Goal: Task Accomplishment & Management: Use online tool/utility

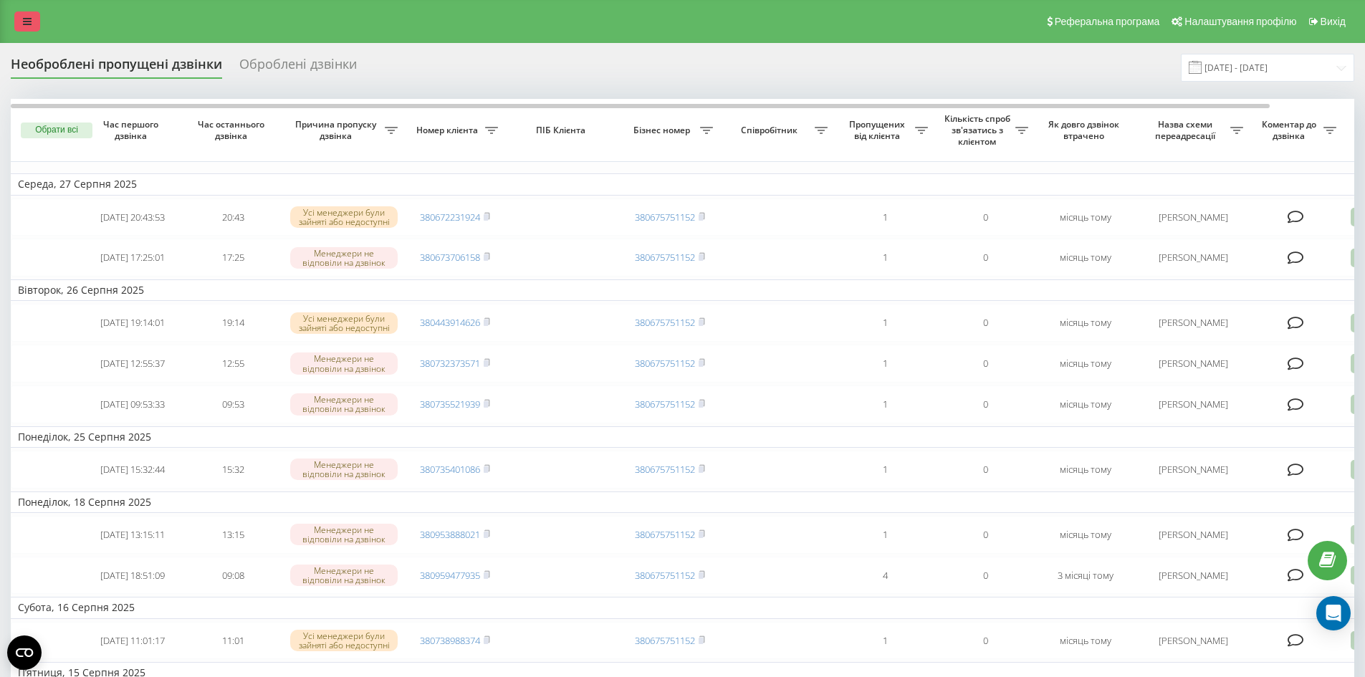
click at [24, 13] on link at bounding box center [27, 21] width 26 height 20
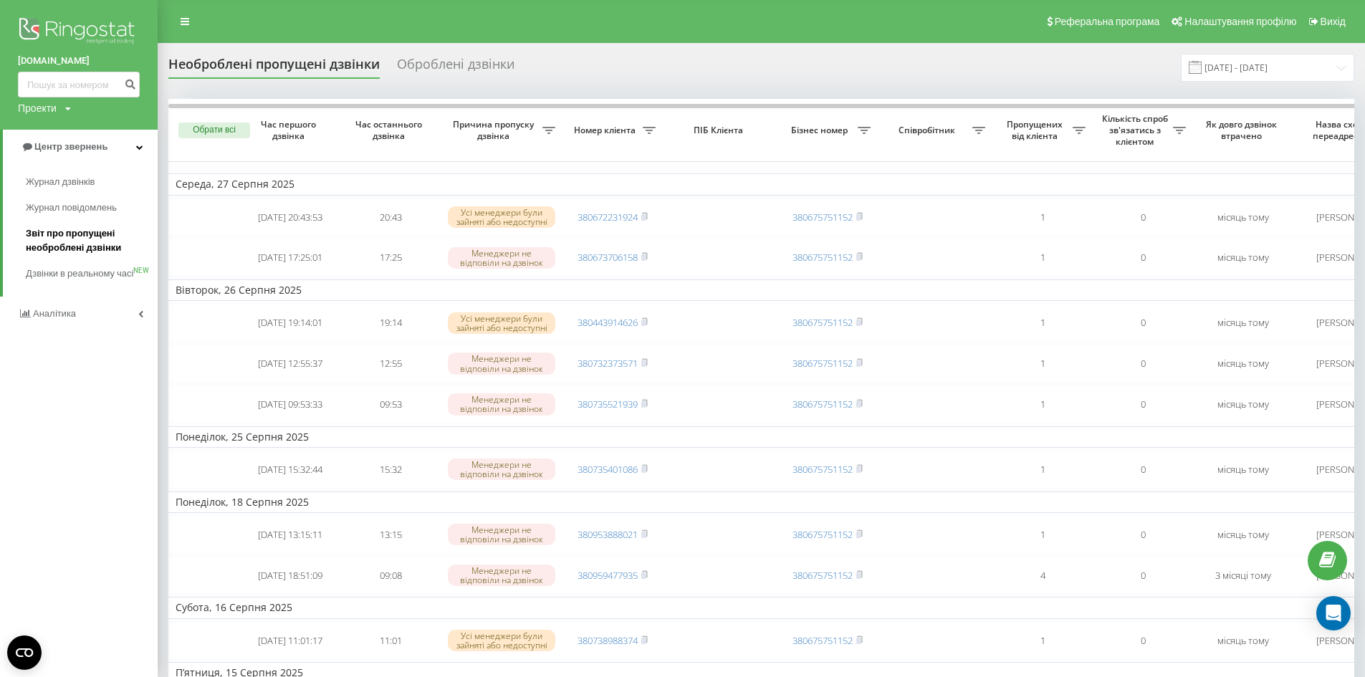
click at [49, 240] on span "Звіт про пропущені необроблені дзвінки" at bounding box center [88, 240] width 125 height 29
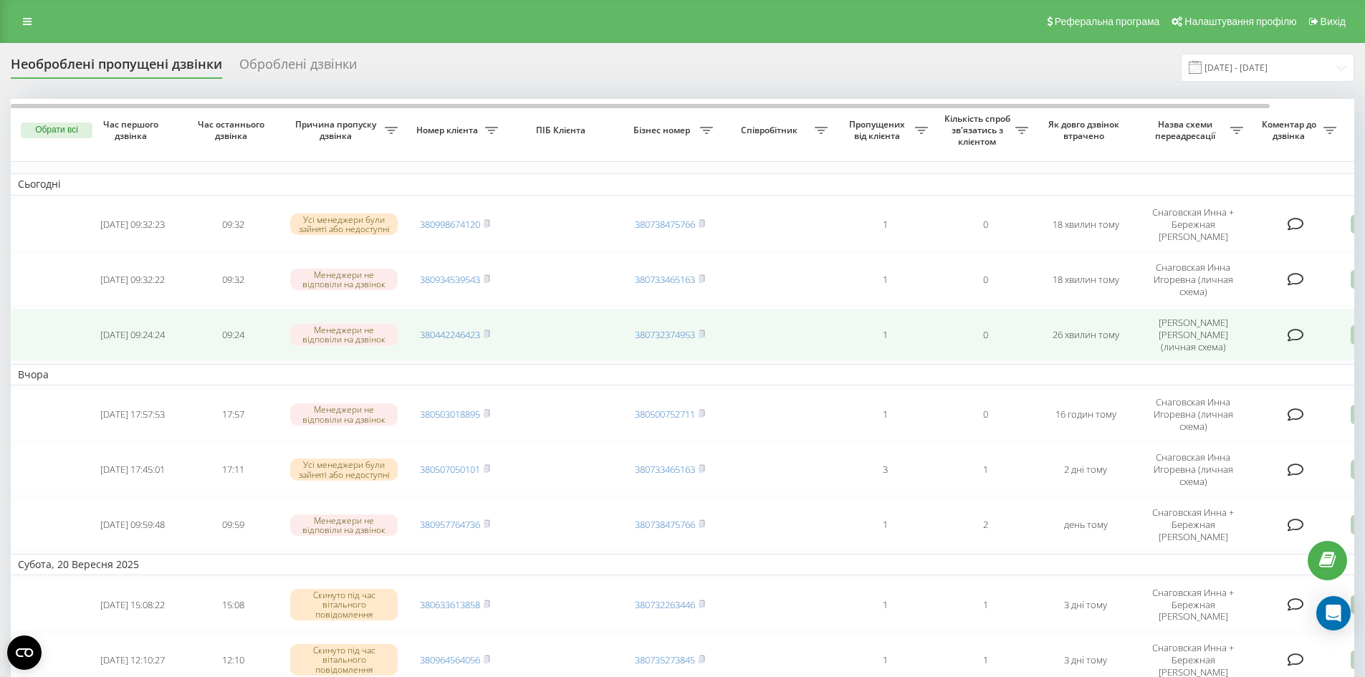
click at [1352, 326] on icon at bounding box center [1359, 334] width 17 height 19
click at [1259, 423] on div "Інший варіант" at bounding box center [1298, 436] width 268 height 26
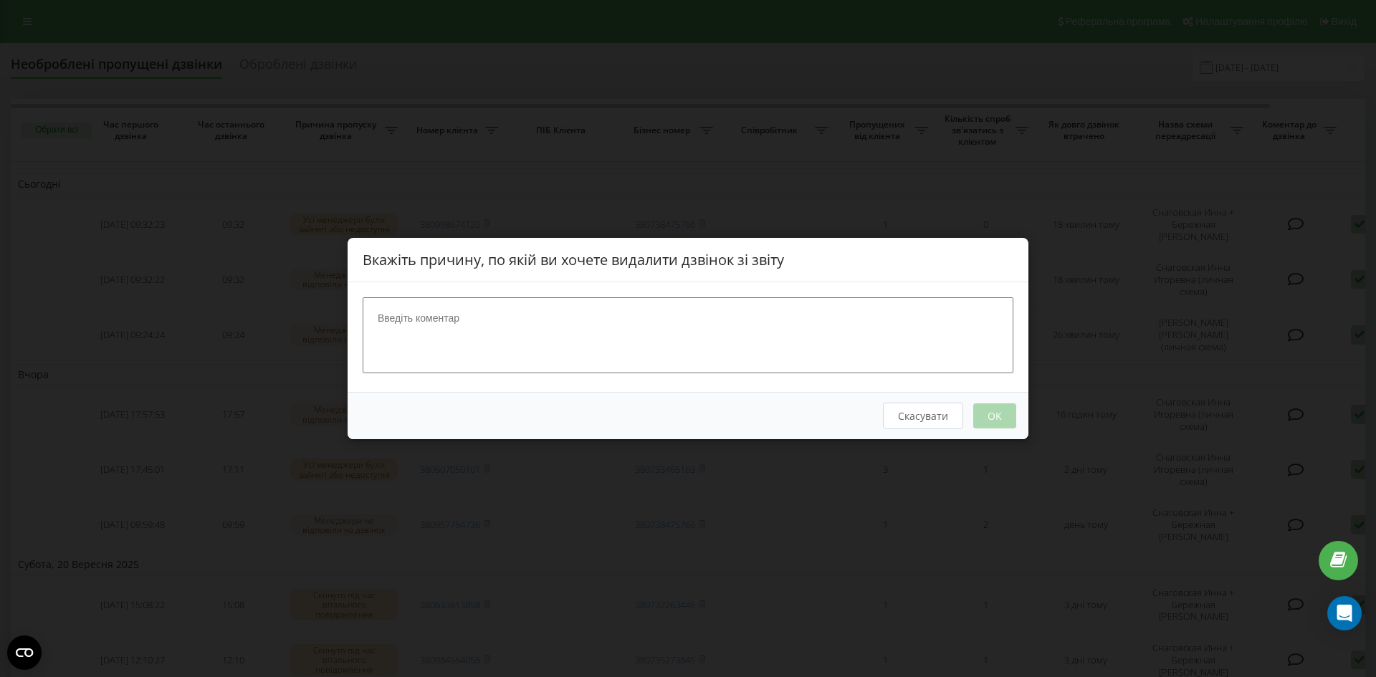
click at [530, 317] on textarea at bounding box center [688, 335] width 651 height 76
type textarea "044"
click at [987, 411] on button "OK" at bounding box center [994, 415] width 43 height 25
